Goal: Information Seeking & Learning: Understand process/instructions

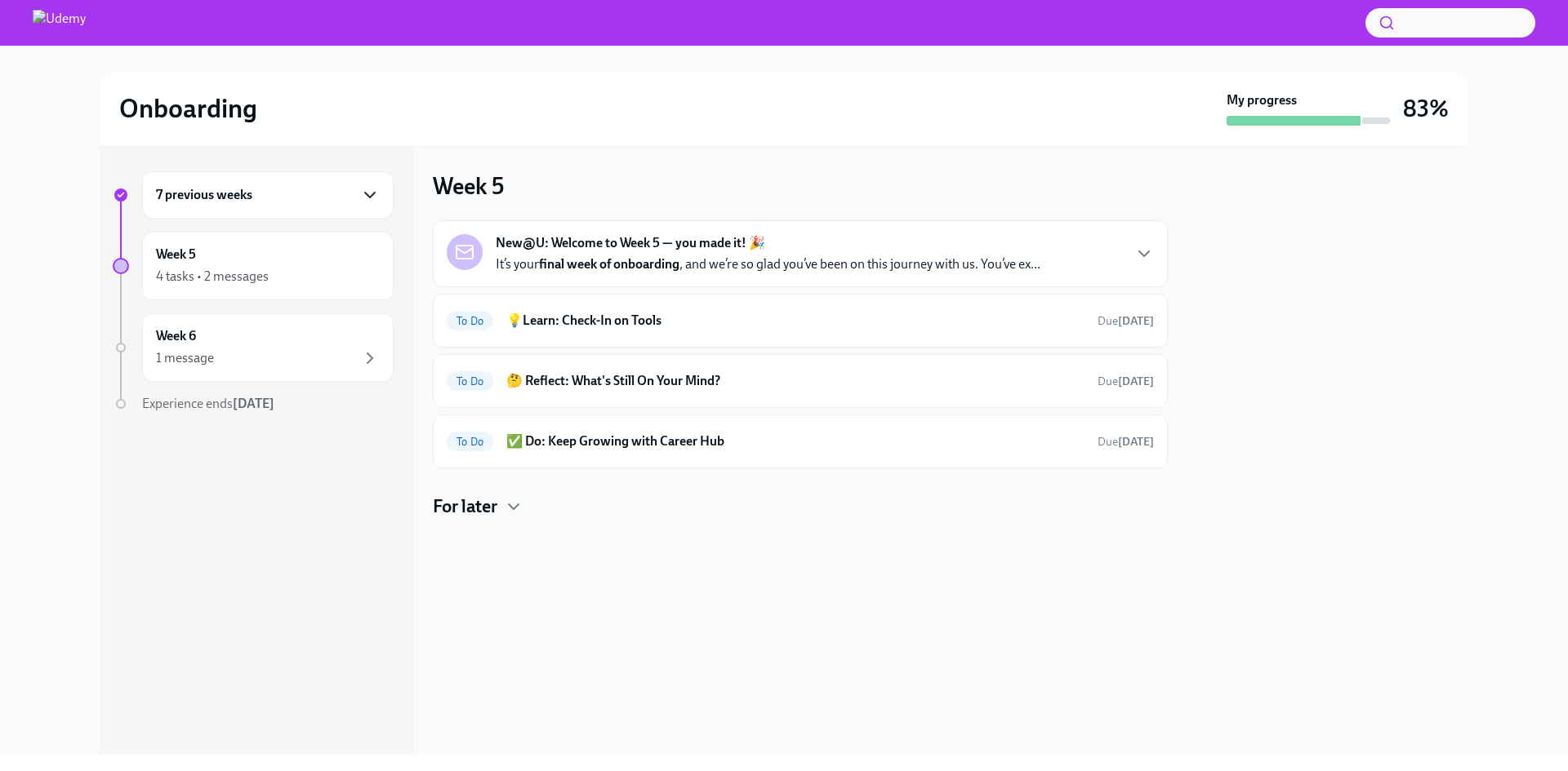
click at [365, 197] on icon "button" at bounding box center [370, 195] width 20 height 20
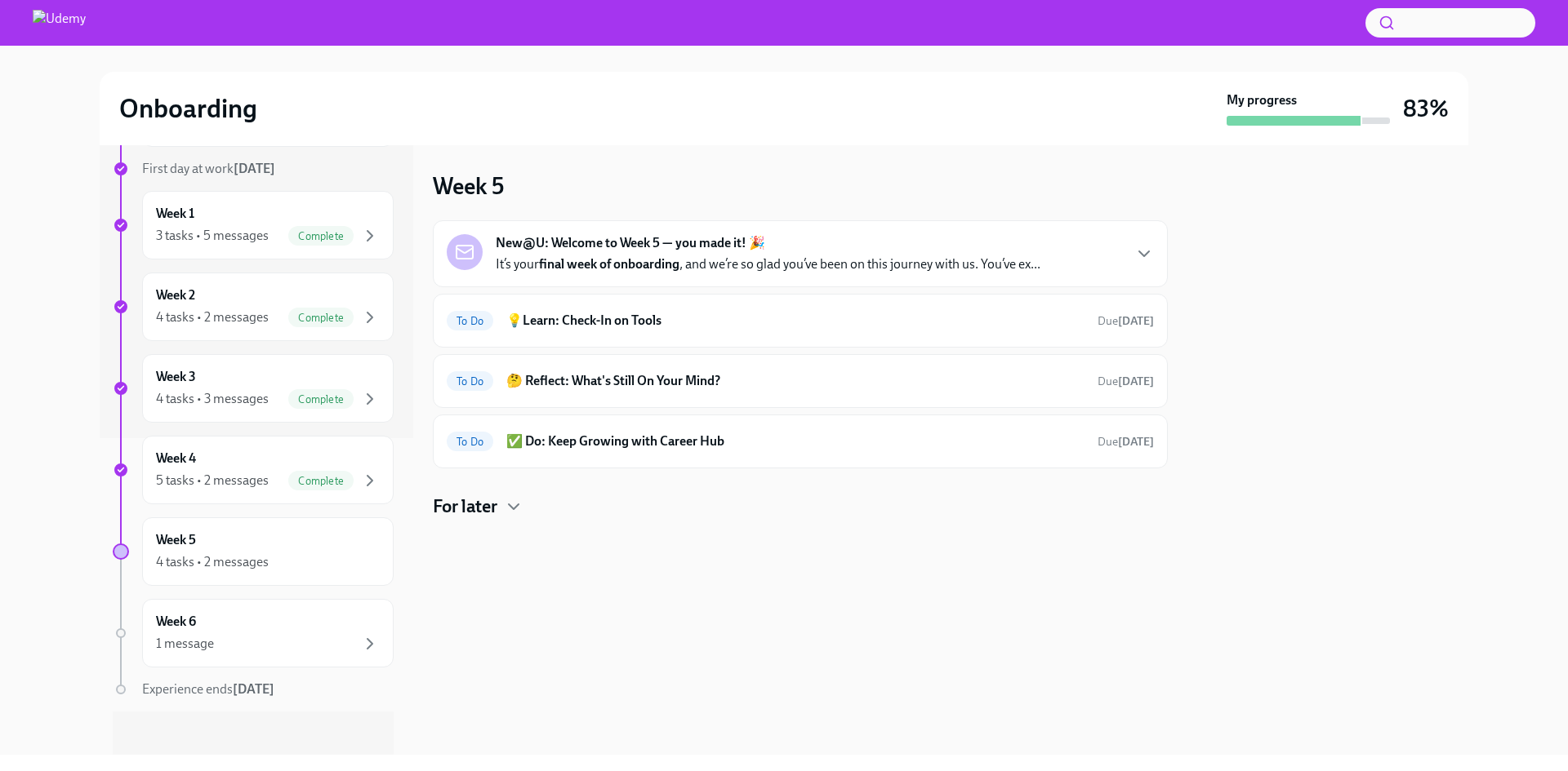
scroll to position [326, 0]
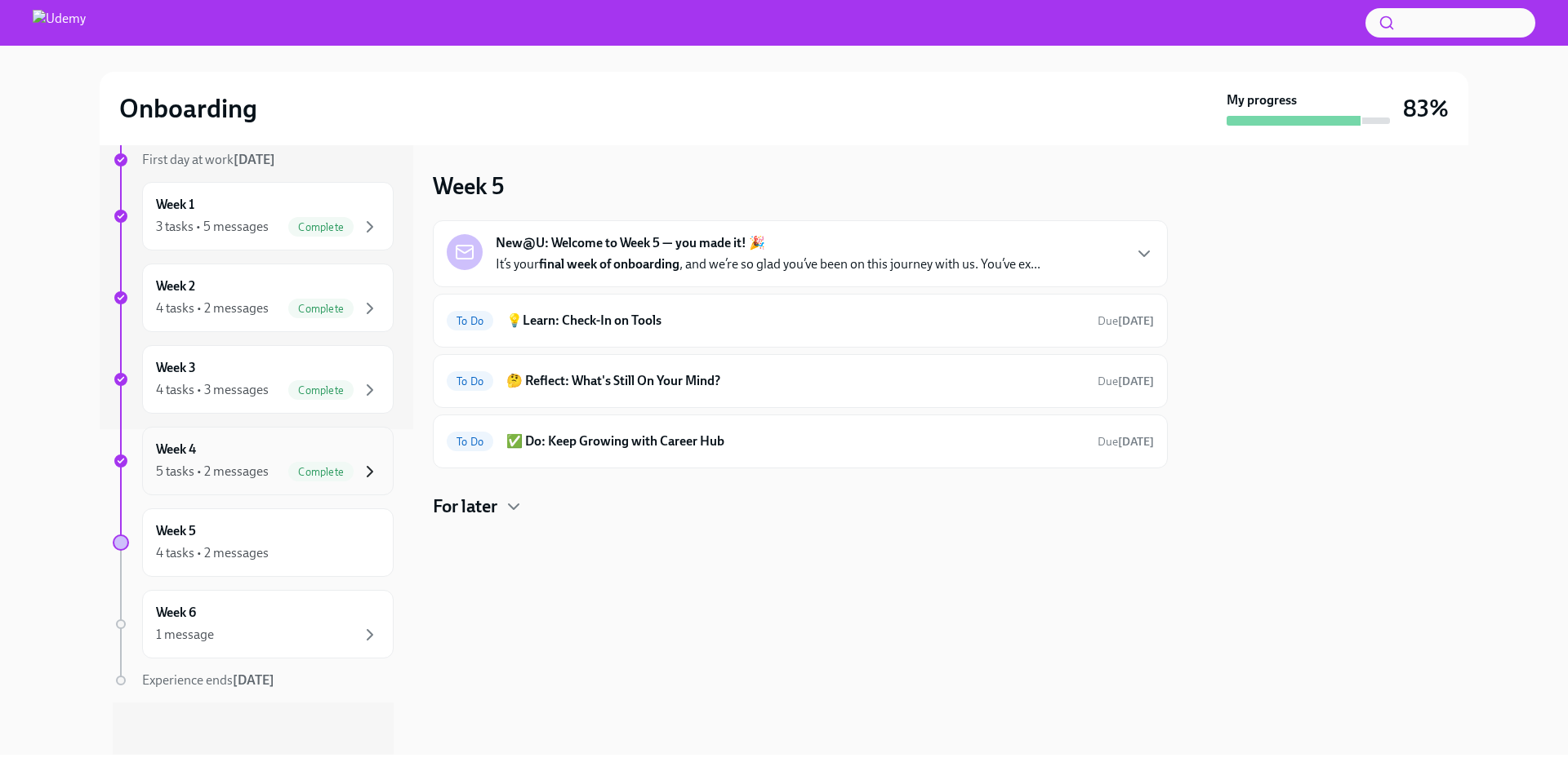
click at [360, 475] on icon "button" at bounding box center [370, 472] width 20 height 20
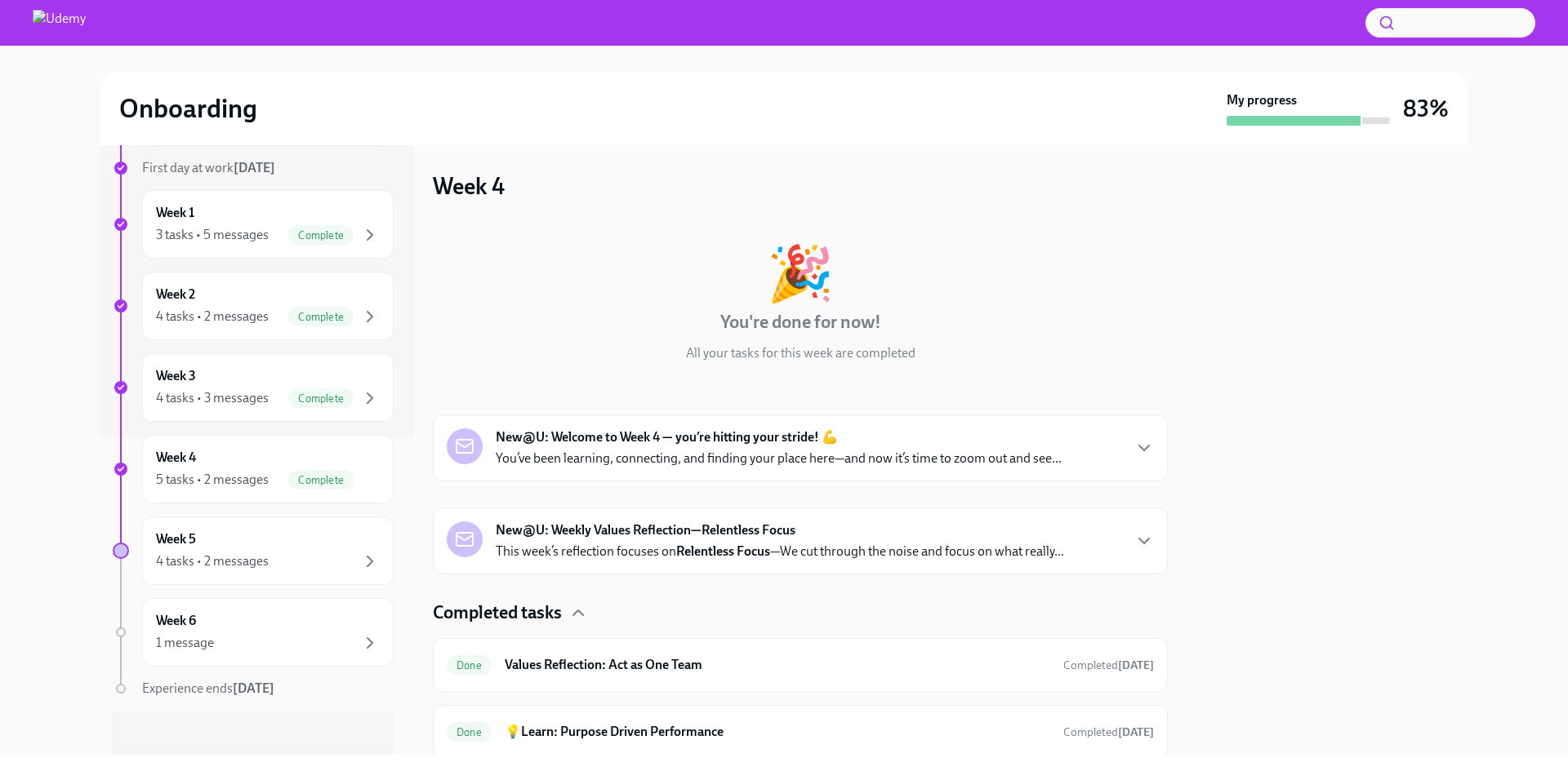
scroll to position [326, 0]
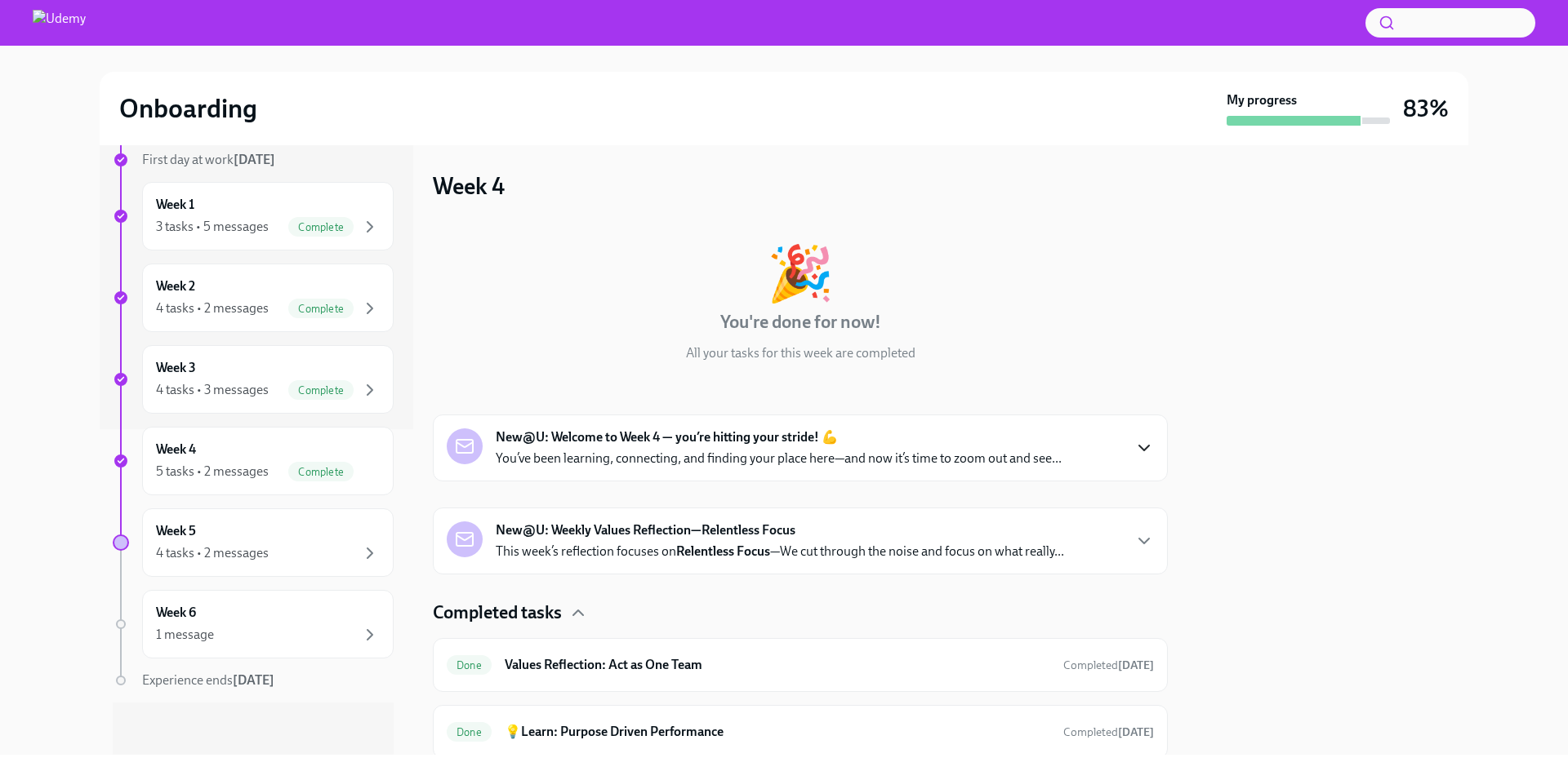
click at [1134, 444] on icon "button" at bounding box center [1144, 448] width 20 height 20
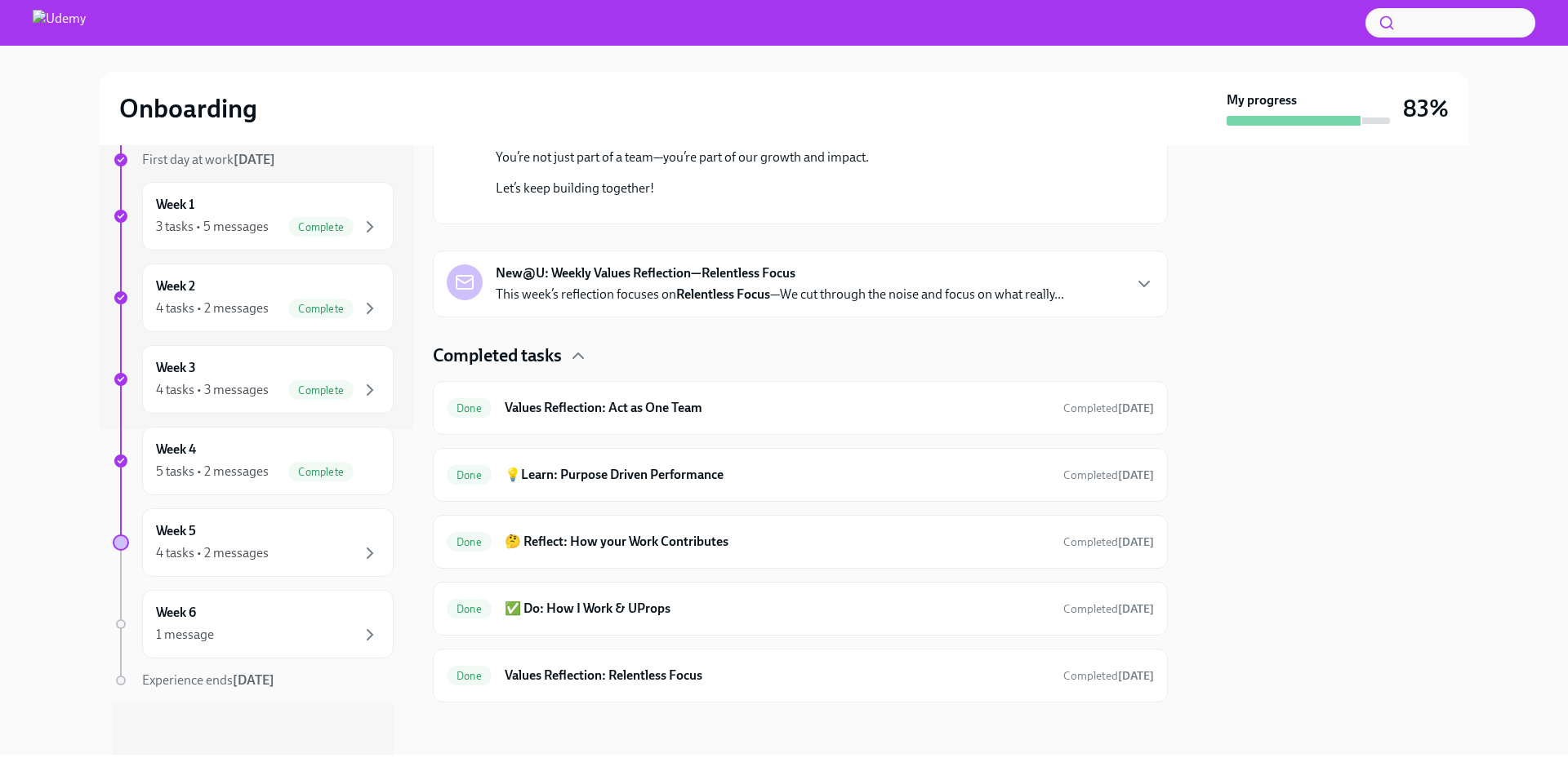
scroll to position [777, 0]
click at [605, 672] on h6 "Values Reflection: Relentless Focus" at bounding box center [777, 676] width 545 height 18
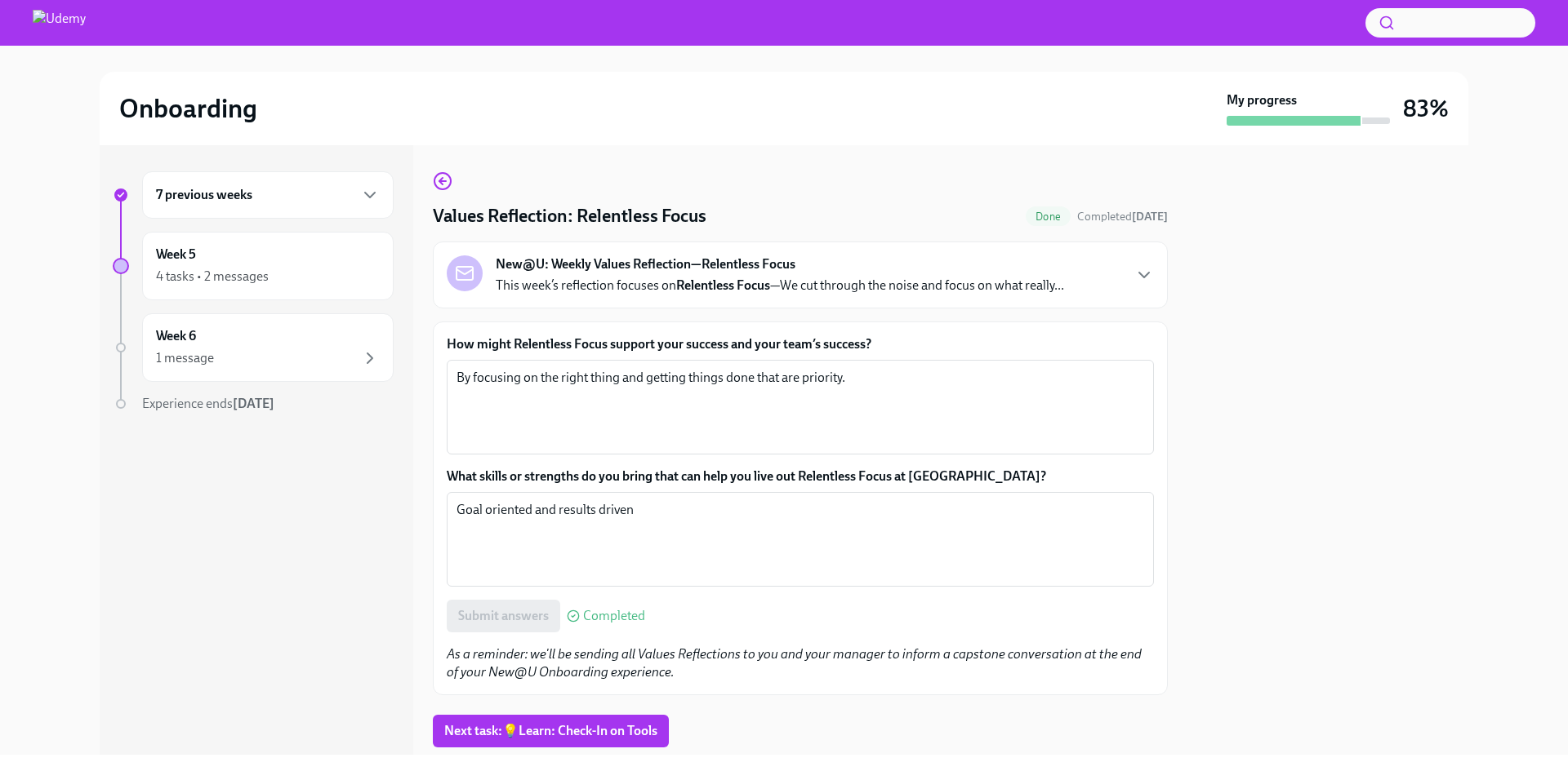
click at [799, 264] on div "New@U: Weekly Values Reflection—Relentless Focus This week’s reflection focuses…" at bounding box center [779, 275] width 568 height 39
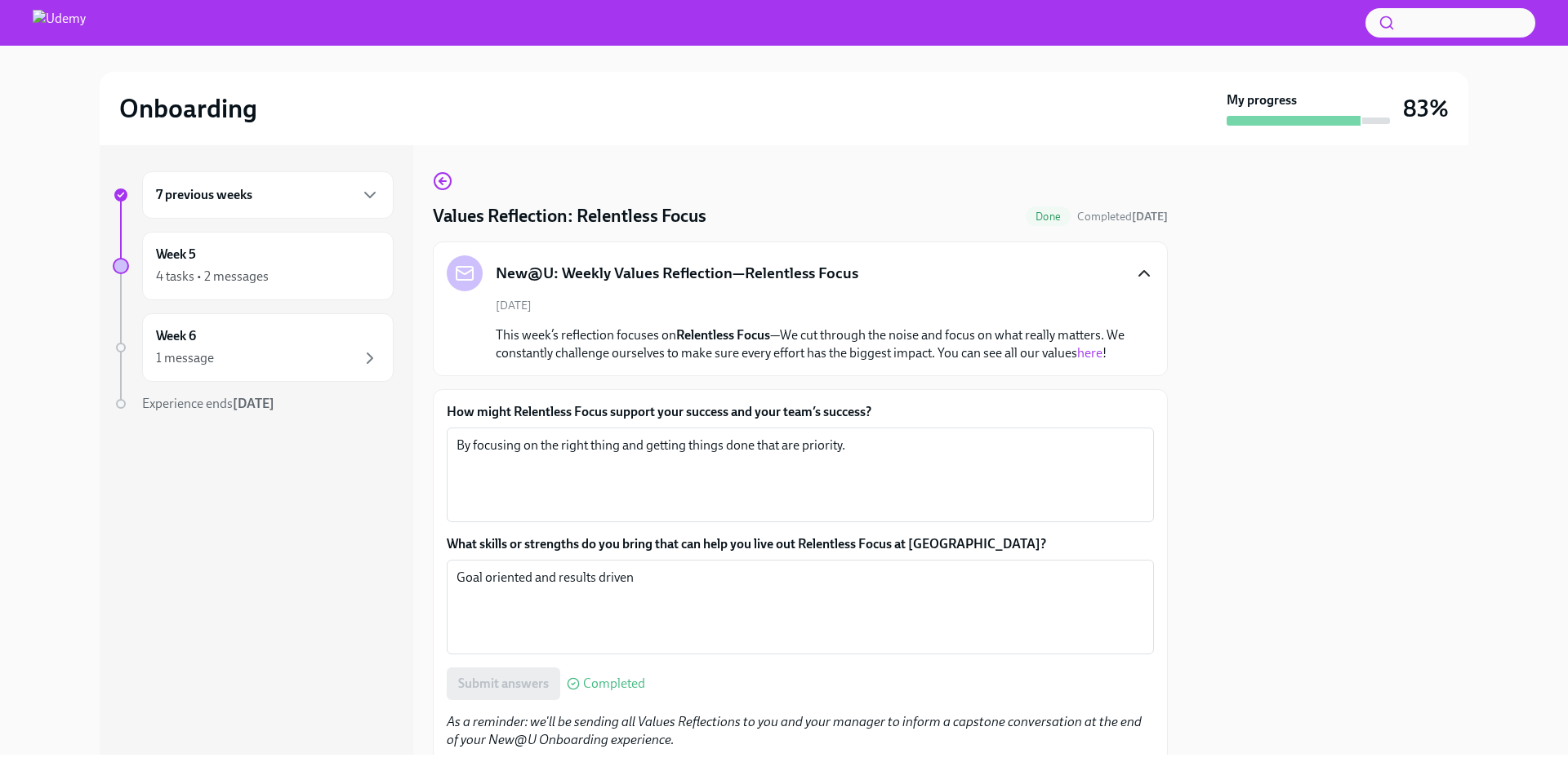
click at [1134, 272] on icon "button" at bounding box center [1144, 273] width 20 height 20
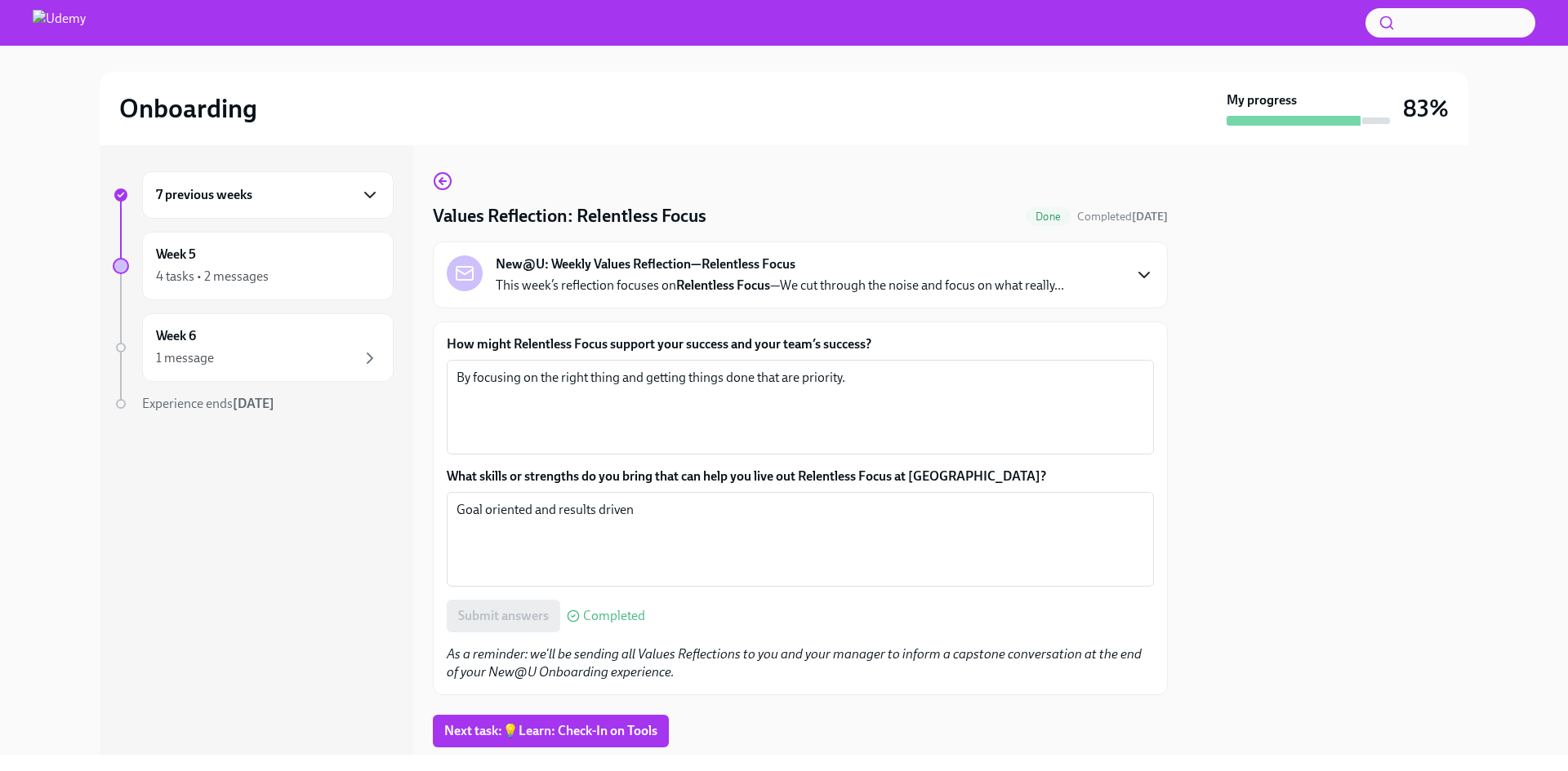
click at [367, 200] on icon "button" at bounding box center [370, 195] width 20 height 20
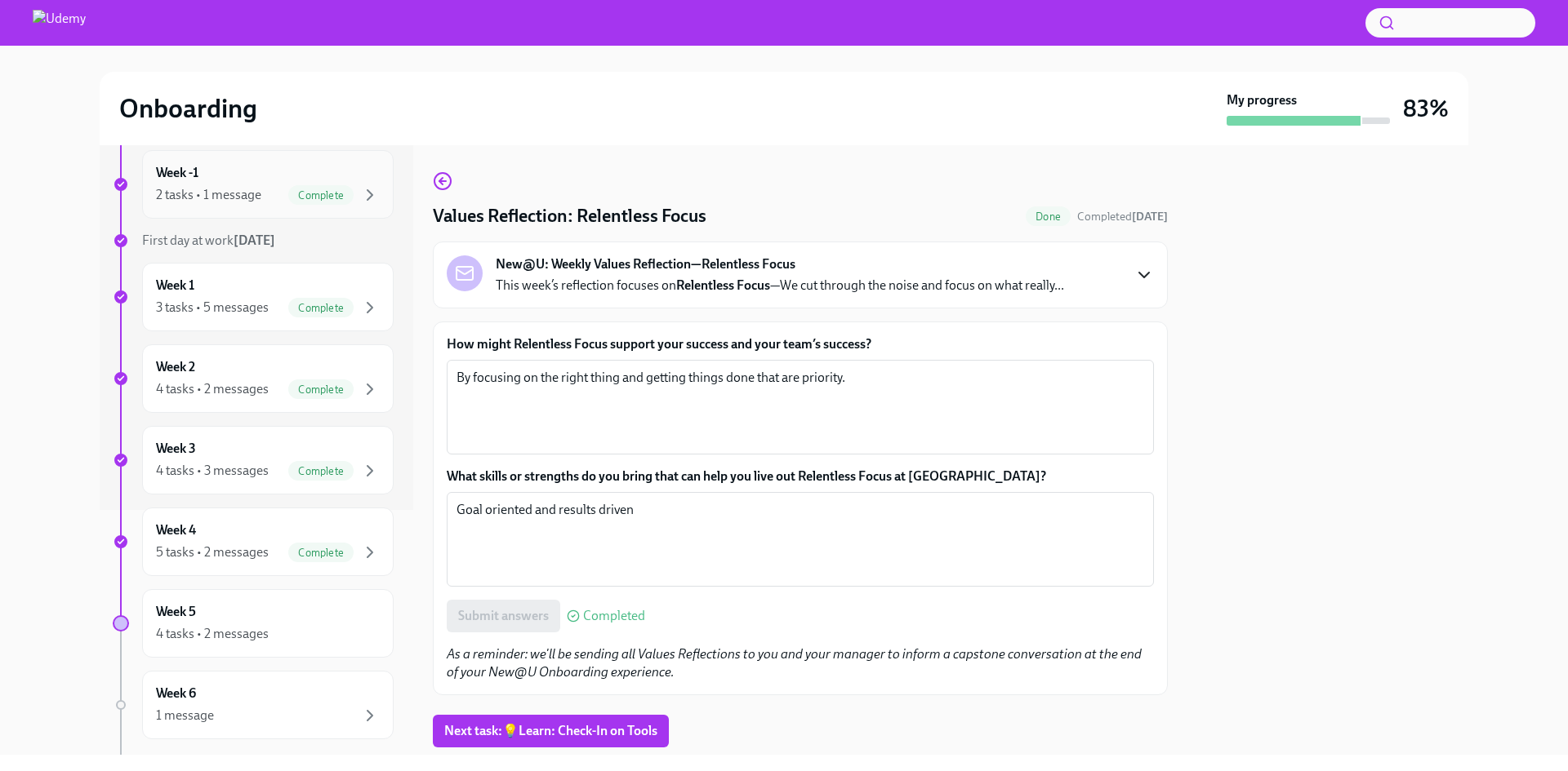
scroll to position [326, 0]
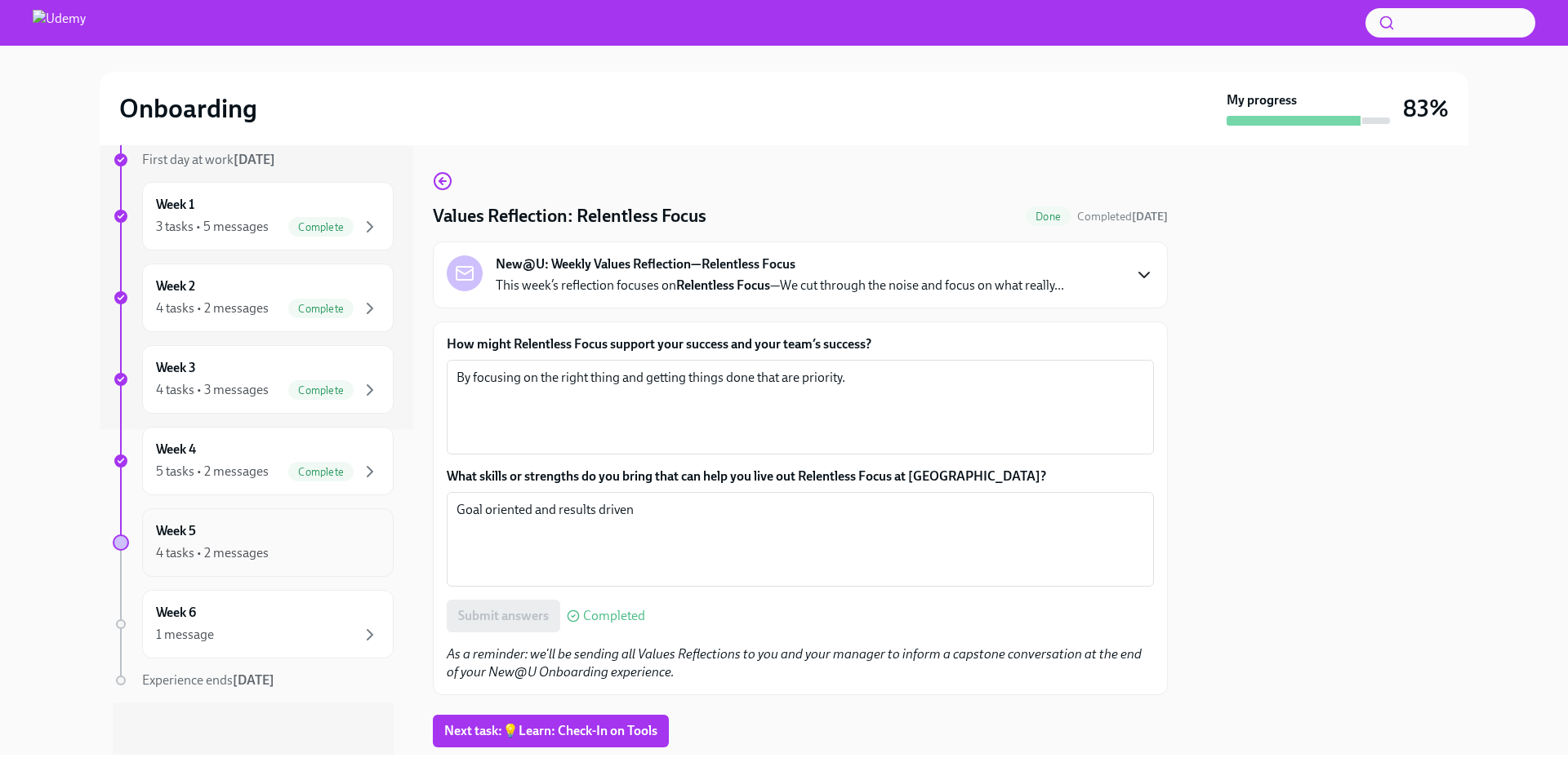
click at [235, 536] on div "Week 5 4 tasks • 2 messages" at bounding box center [268, 543] width 223 height 41
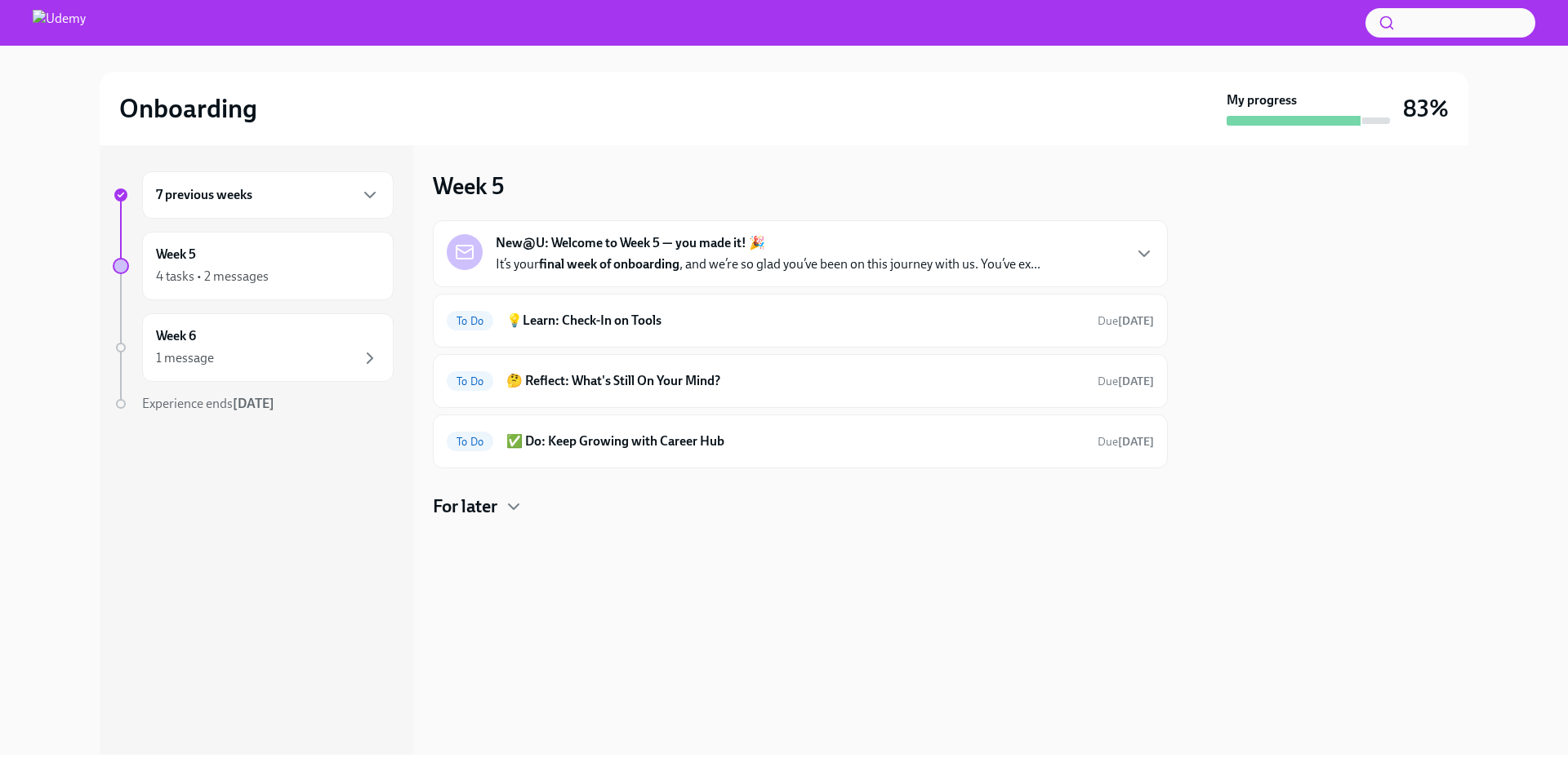
click at [1133, 253] on div "New@U: Welcome to Week 5 — you made it! 🎉 It’s your final week of onboarding , …" at bounding box center [800, 254] width 707 height 39
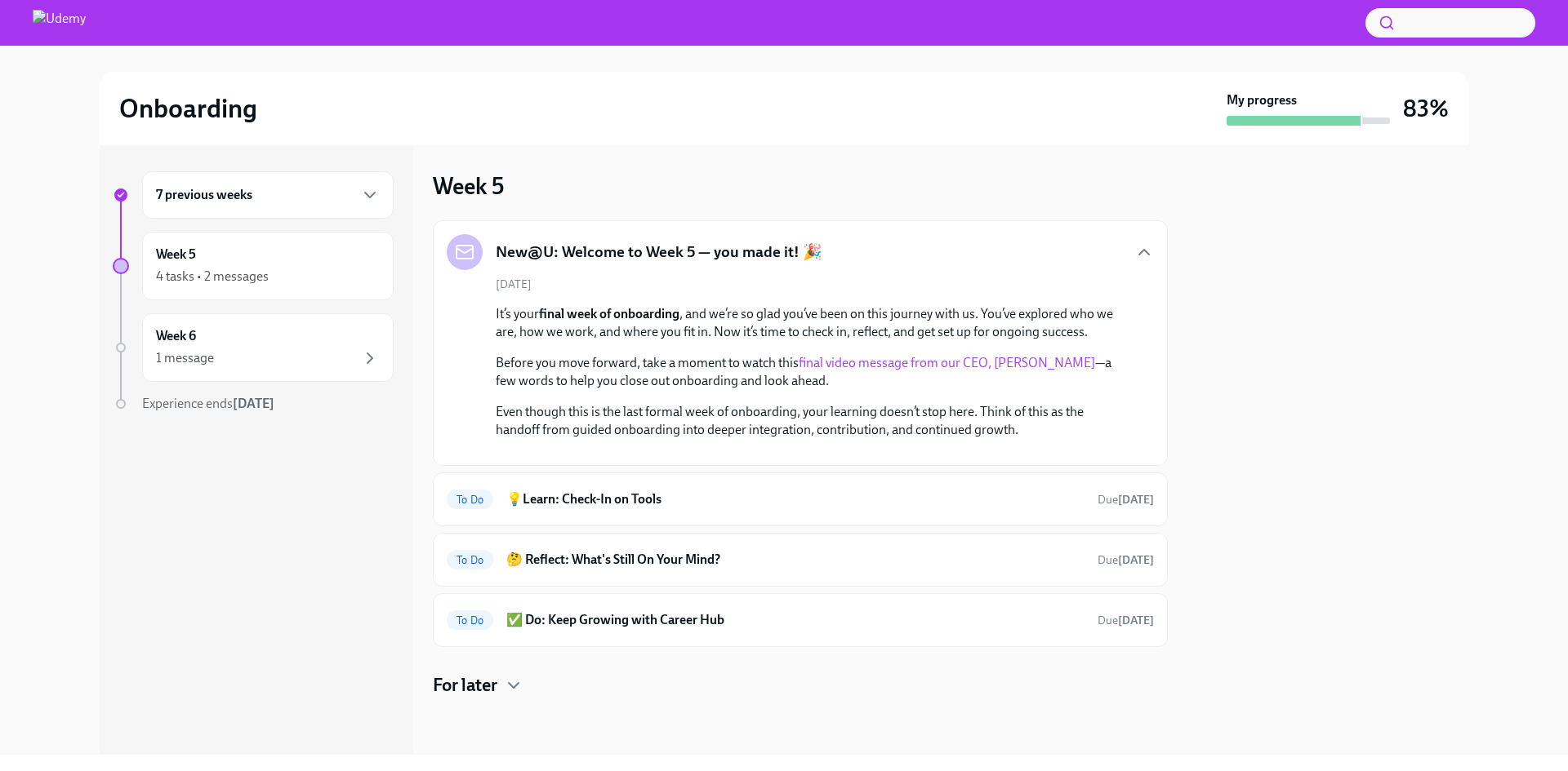
scroll to position [200, 0]
click at [513, 683] on icon "button" at bounding box center [513, 686] width 20 height 20
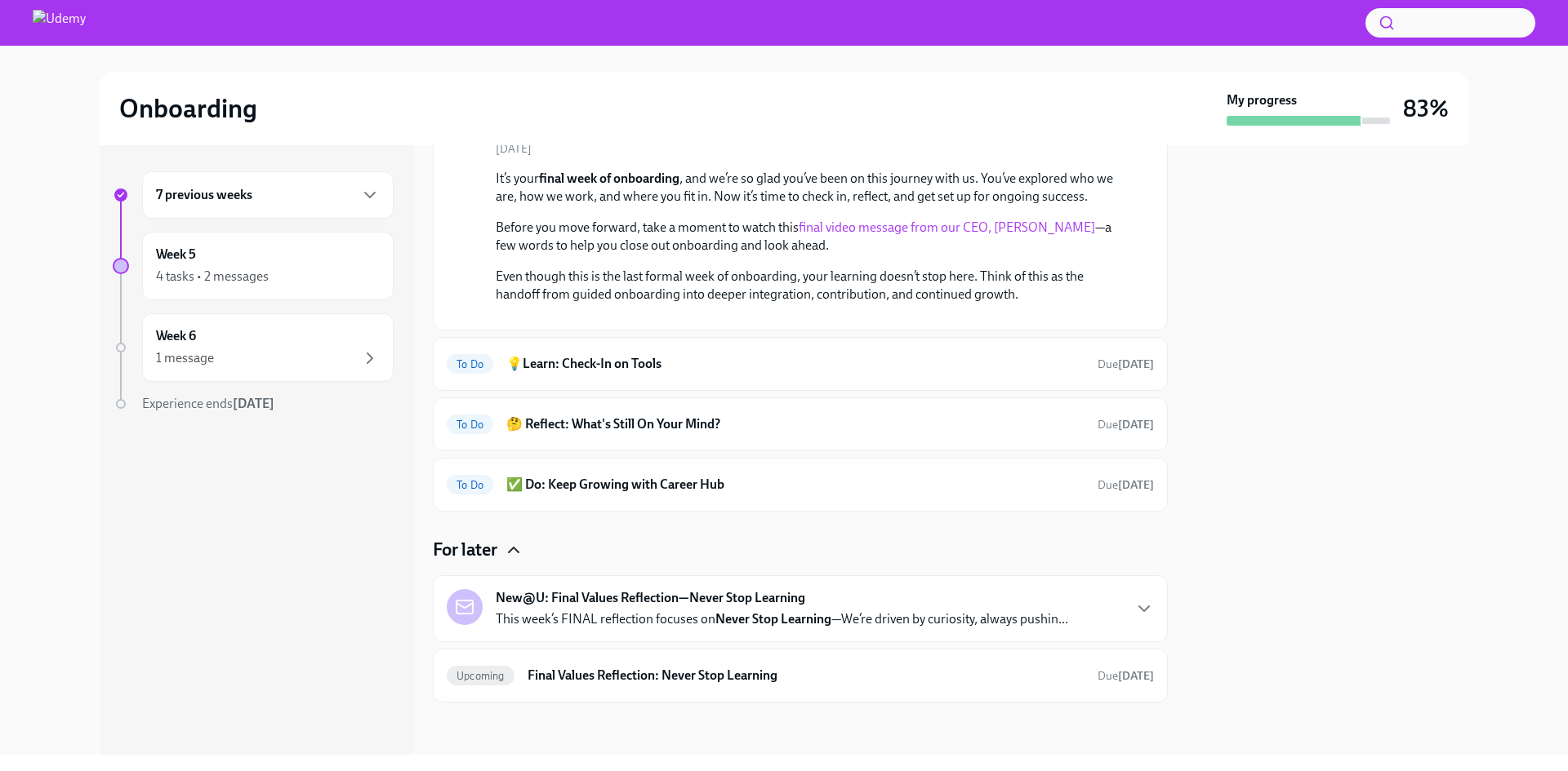
scroll to position [340, 0]
click at [618, 360] on h6 "💡Learn: Check-In on Tools" at bounding box center [795, 364] width 578 height 18
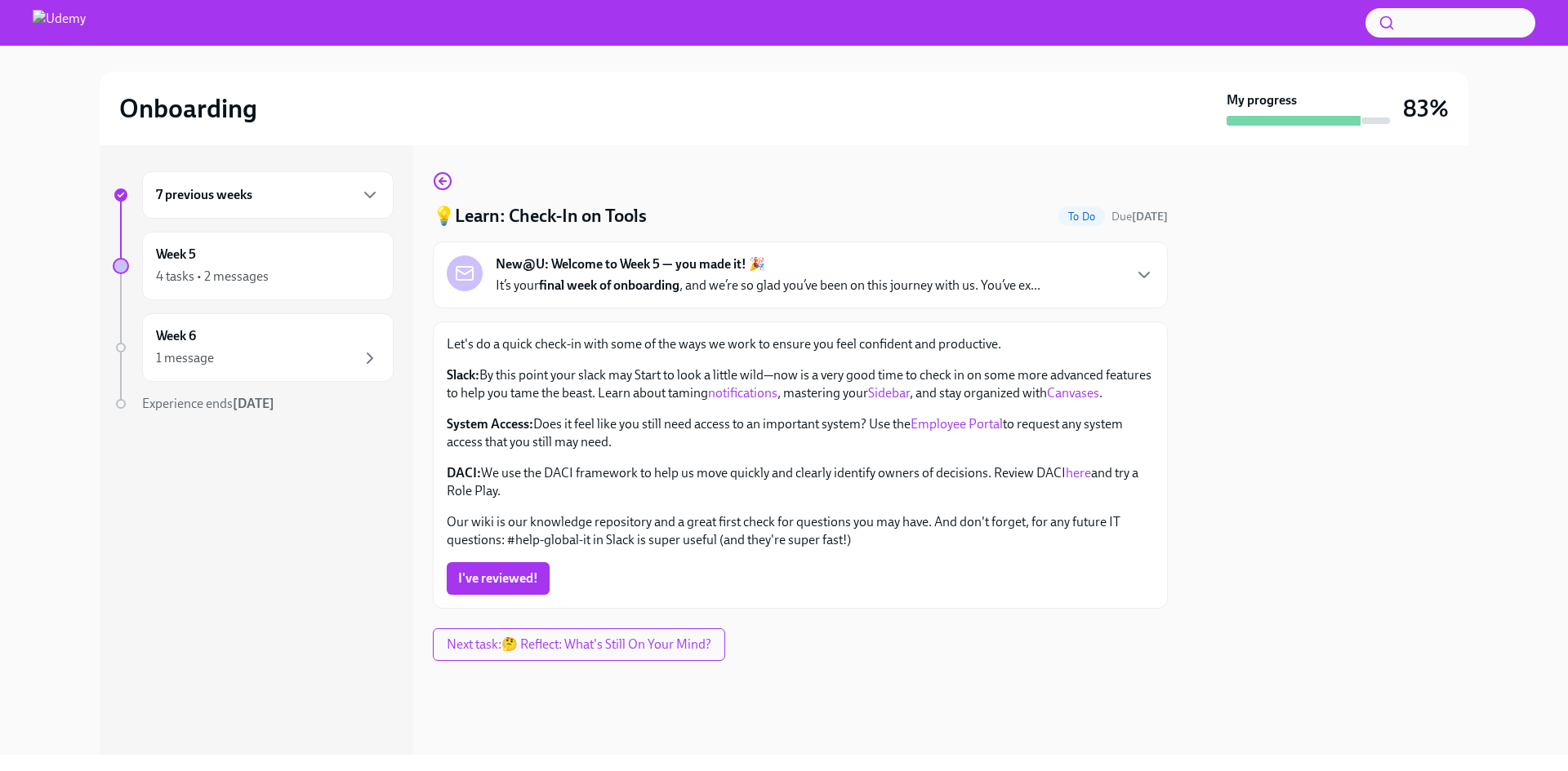
click at [777, 392] on link "notifications" at bounding box center [743, 392] width 69 height 16
click at [909, 388] on link "Sidebar" at bounding box center [889, 392] width 42 height 16
click at [1046, 401] on link "Canvases" at bounding box center [1073, 392] width 53 height 16
click at [971, 432] on link "Employee Portal" at bounding box center [956, 424] width 92 height 16
click at [1071, 481] on link "here" at bounding box center [1078, 473] width 25 height 16
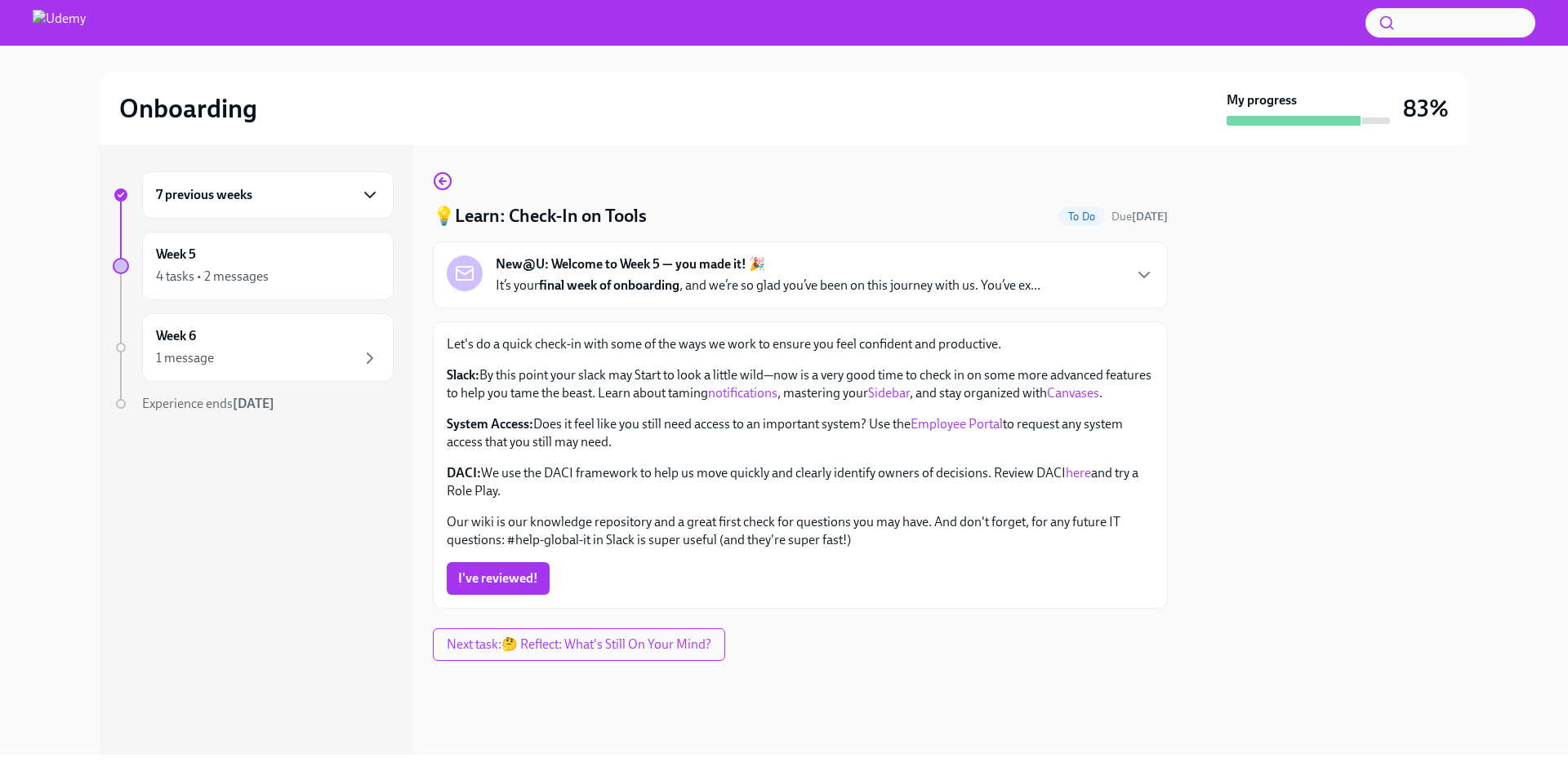
click at [375, 193] on icon "button" at bounding box center [370, 195] width 10 height 5
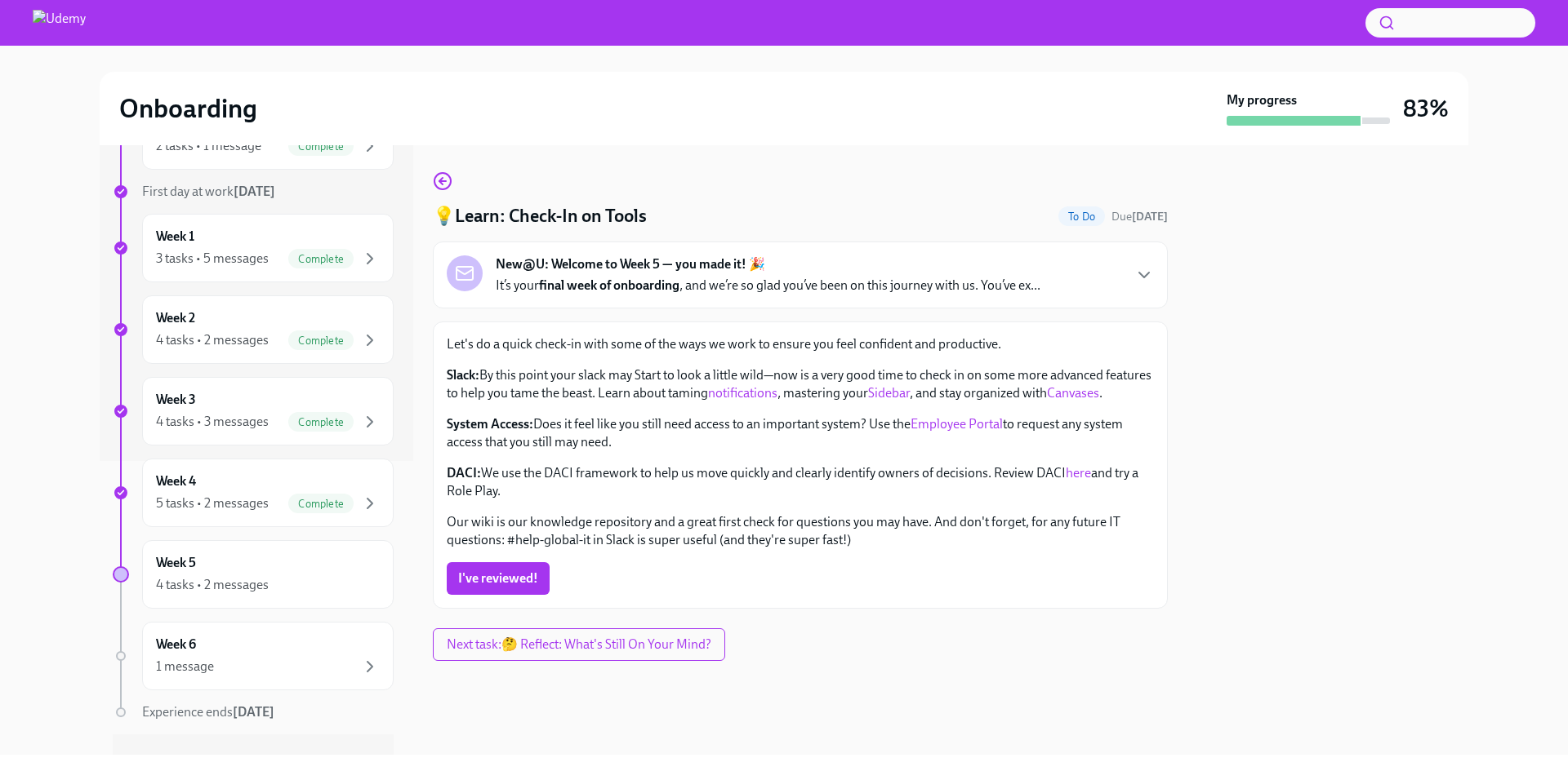
scroll to position [326, 0]
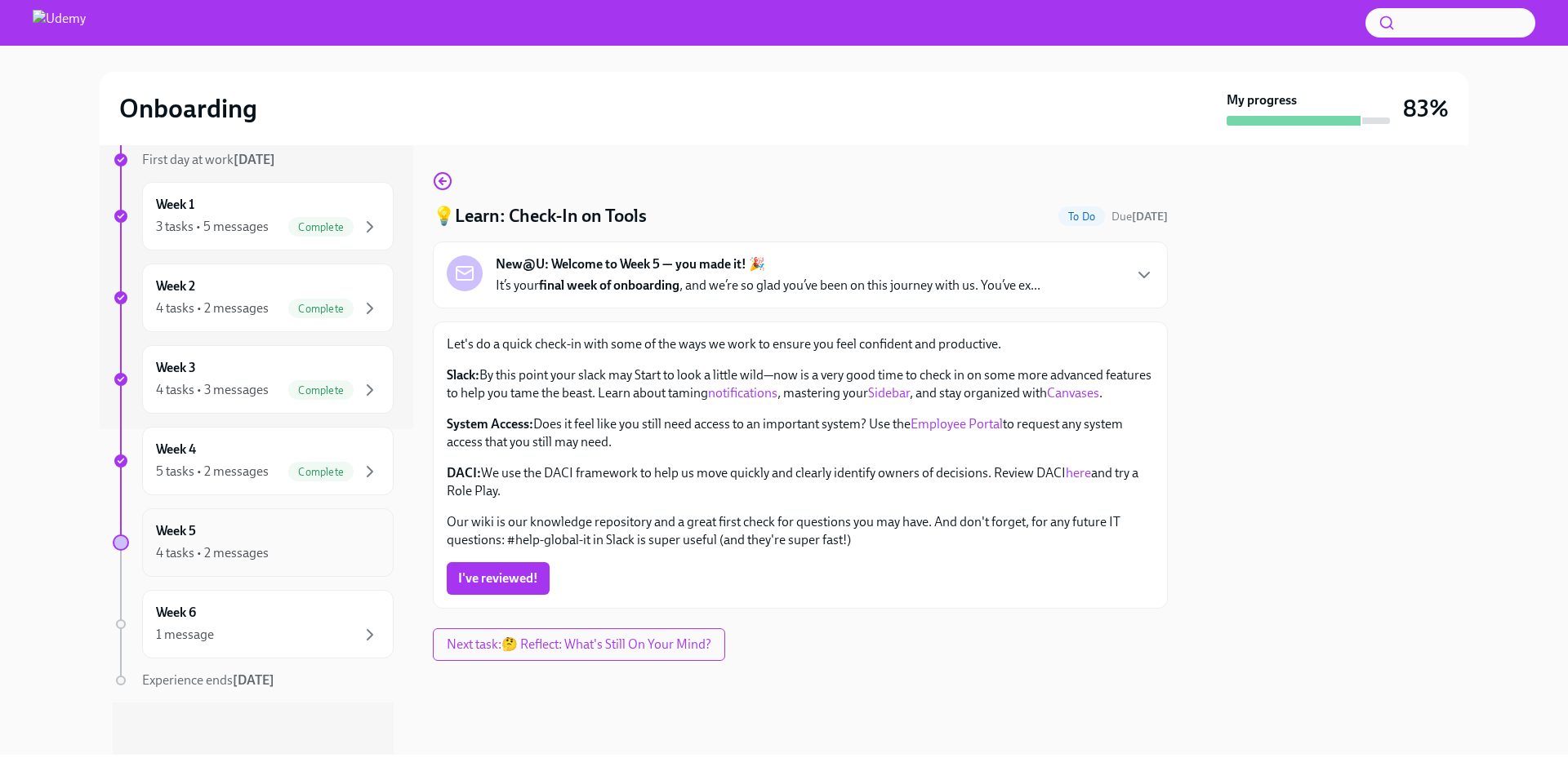
click at [267, 548] on div "4 tasks • 2 messages" at bounding box center [212, 553] width 113 height 18
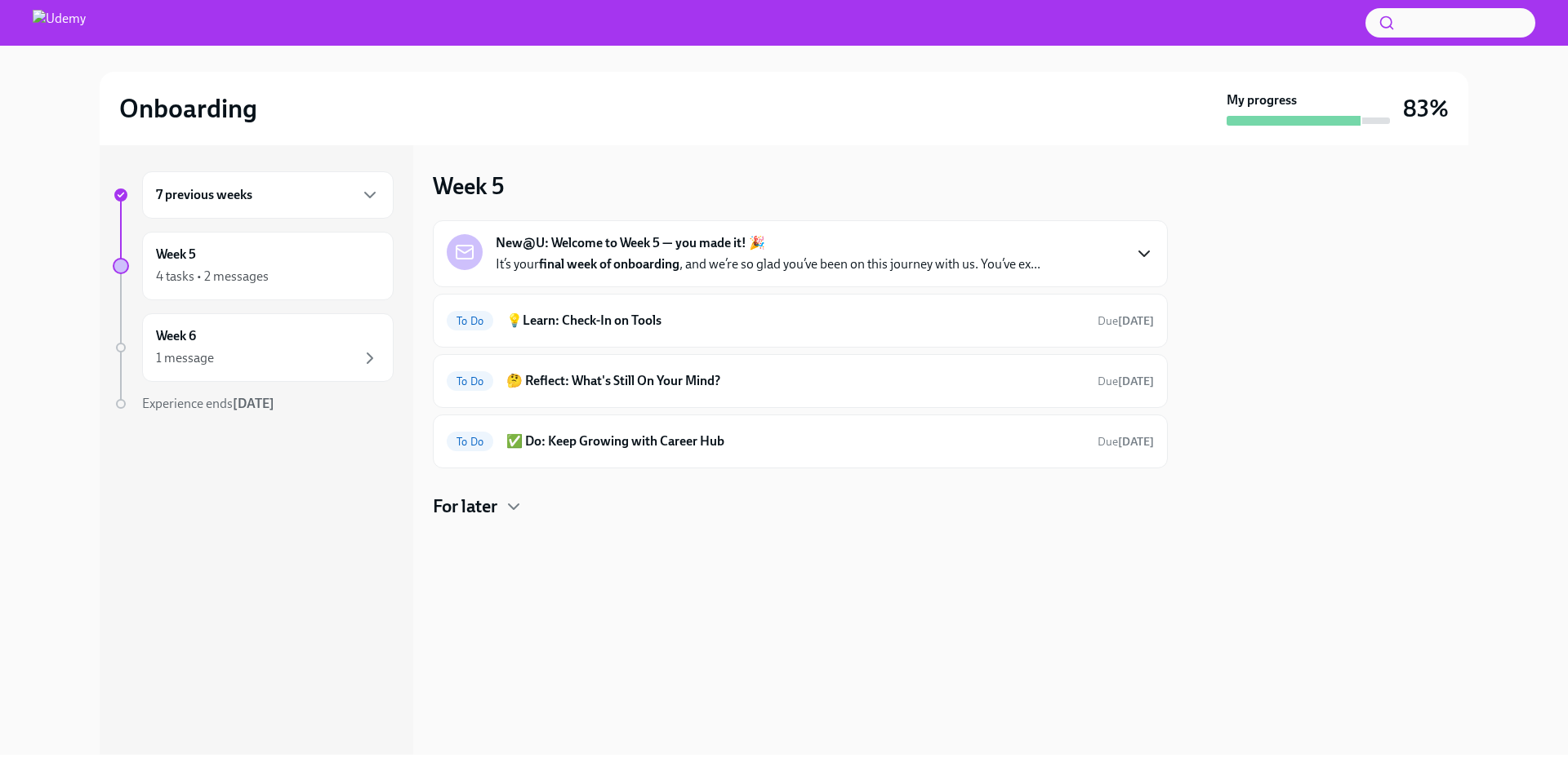
click at [1146, 255] on icon "button" at bounding box center [1144, 254] width 10 height 5
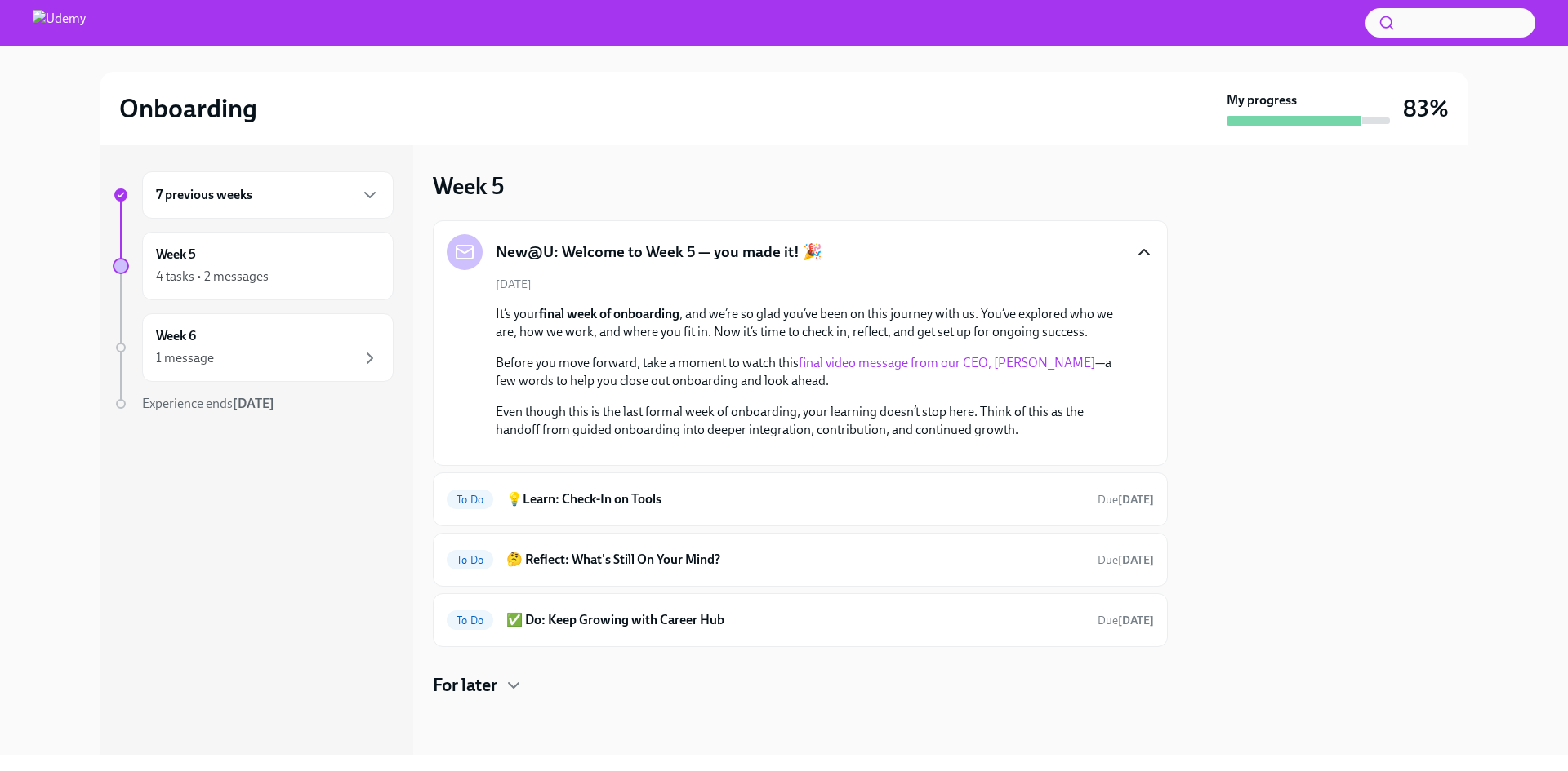
scroll to position [200, 0]
